Goal: Information Seeking & Learning: Learn about a topic

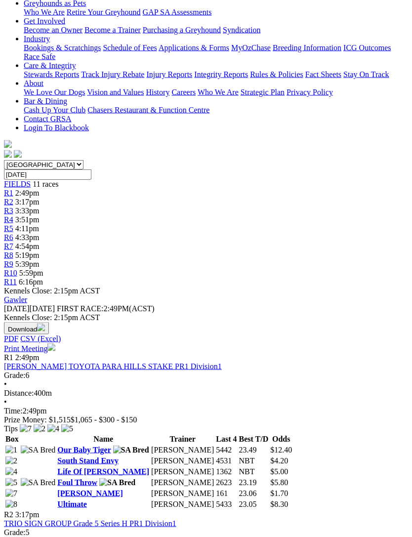
scroll to position [179, 0]
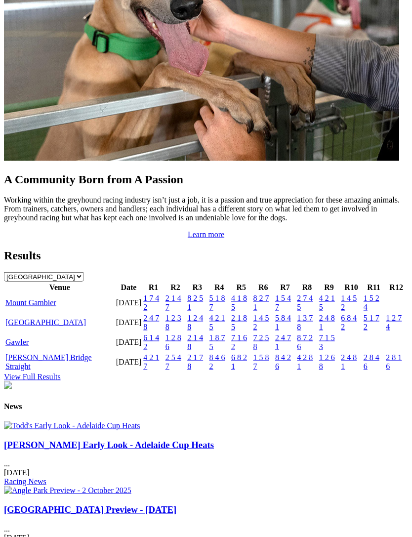
scroll to position [891, 0]
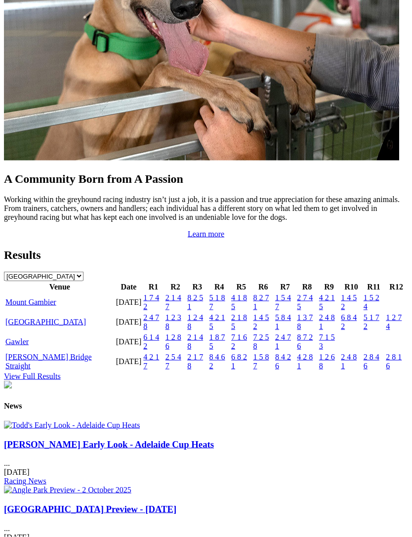
click at [18, 326] on link "Angle Park" at bounding box center [45, 321] width 80 height 8
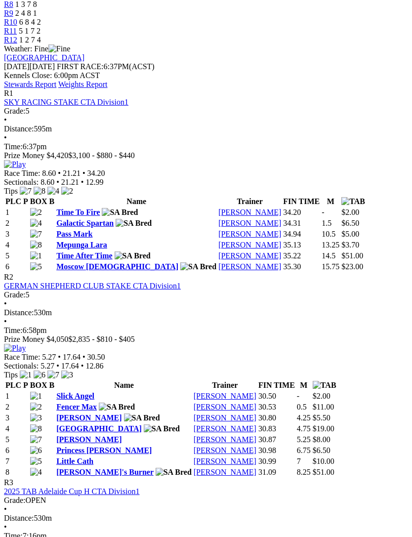
scroll to position [434, 0]
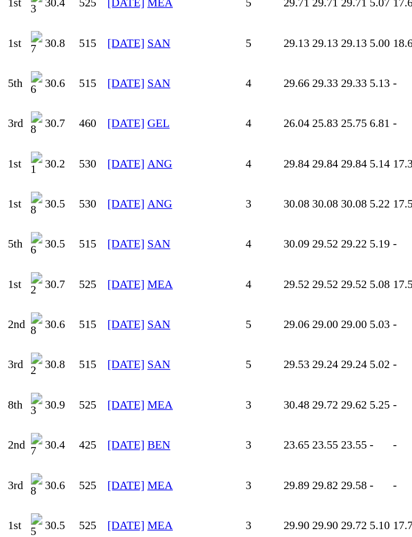
scroll to position [1257, 0]
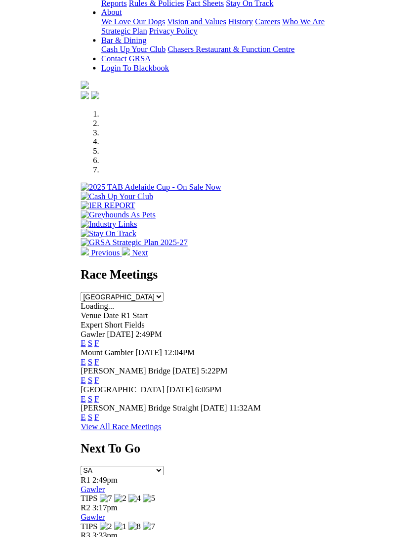
scroll to position [286, 0]
